Goal: Task Accomplishment & Management: Use online tool/utility

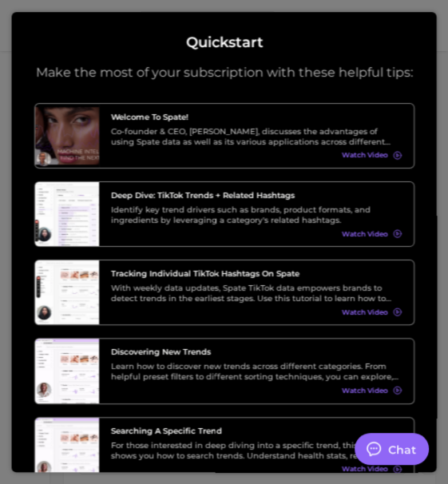
click at [96, 80] on p "Make the most of your subscription with these helpful tips:" at bounding box center [224, 73] width 377 height 16
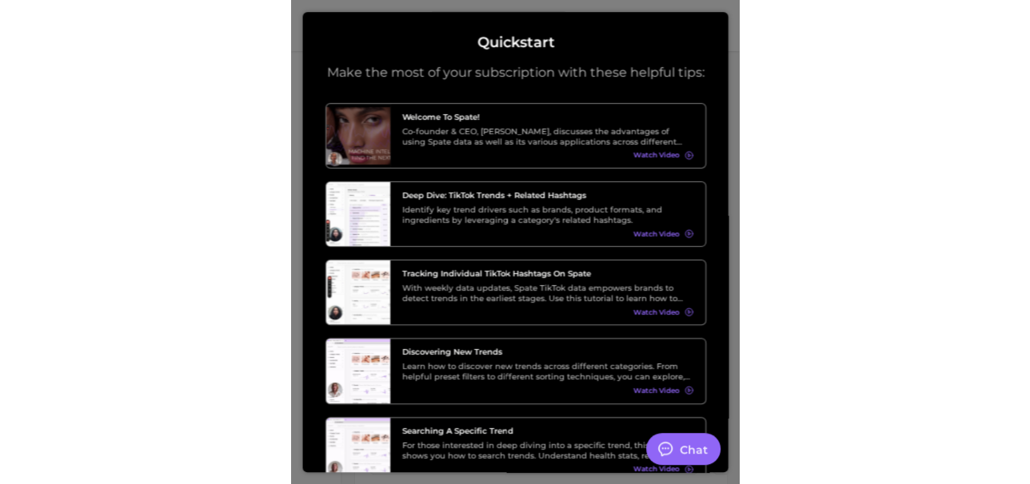
scroll to position [157, 0]
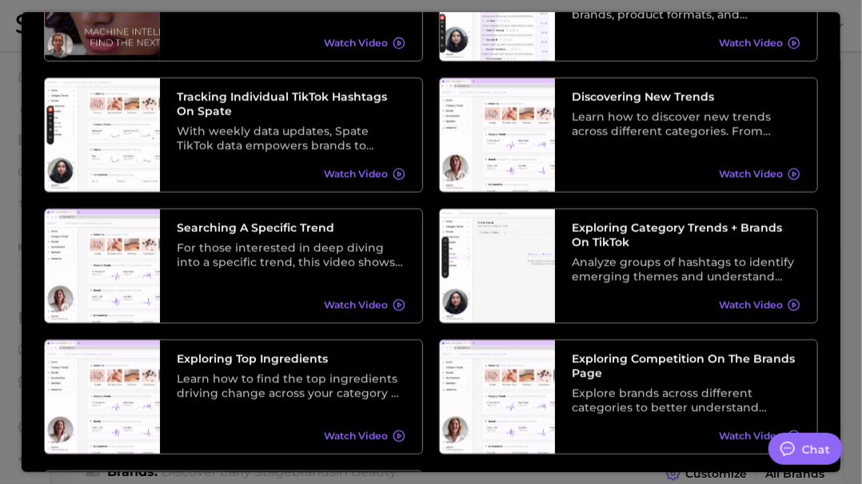
type textarea "x"
